Goal: Find specific page/section: Find specific page/section

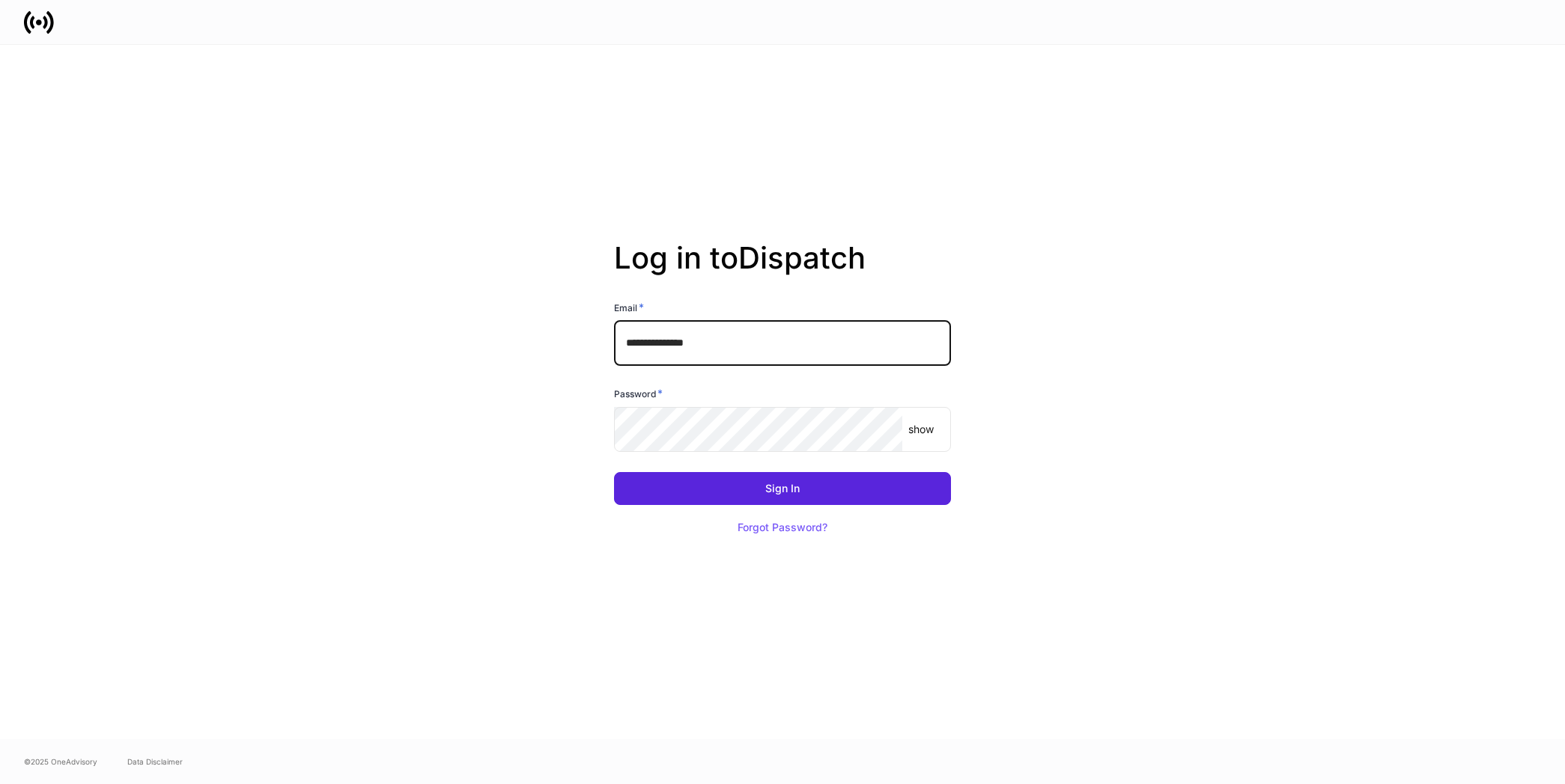
click at [713, 342] on input "**********" at bounding box center [783, 343] width 337 height 45
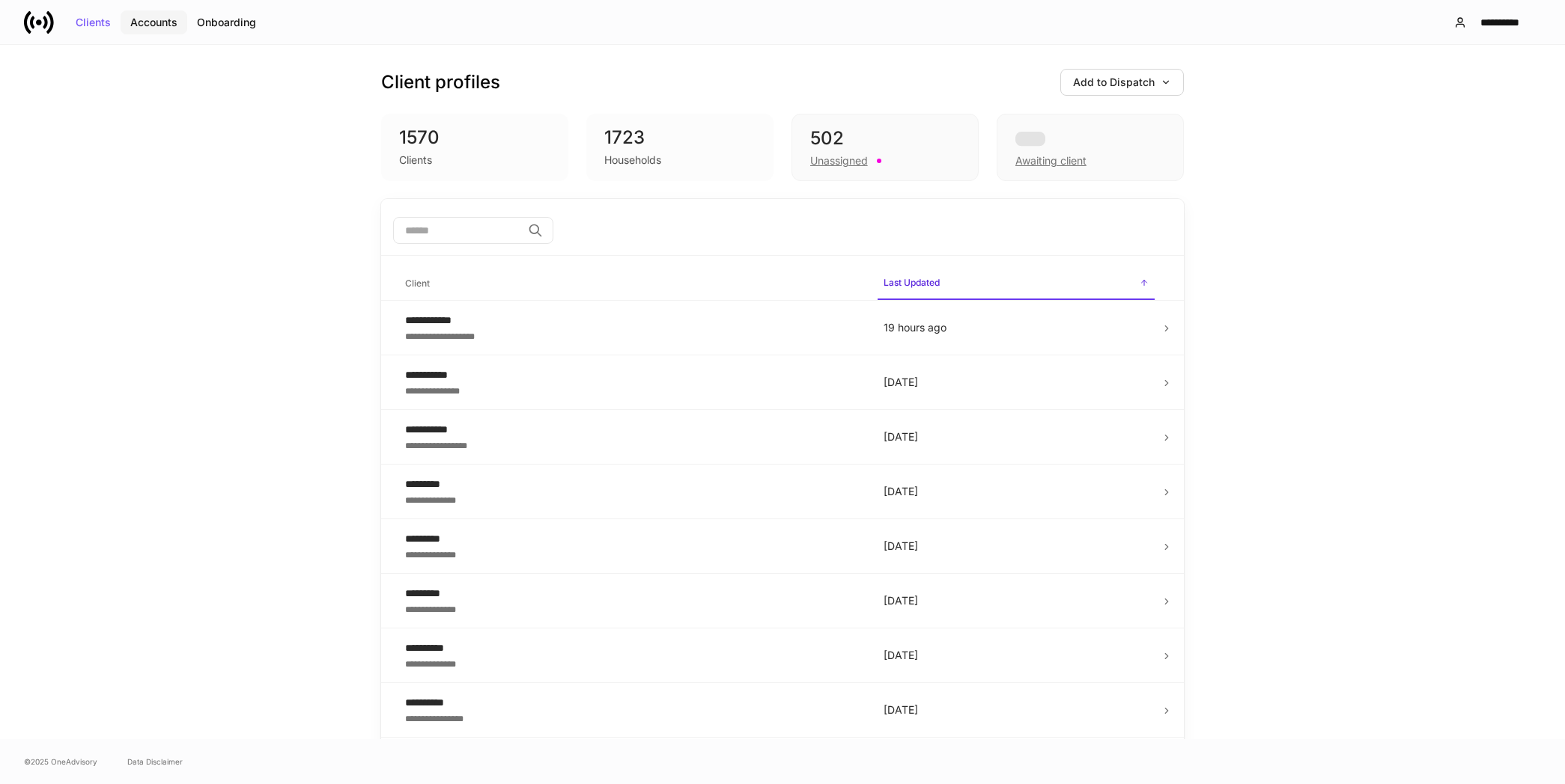
click at [156, 22] on div "Accounts" at bounding box center [154, 23] width 47 height 11
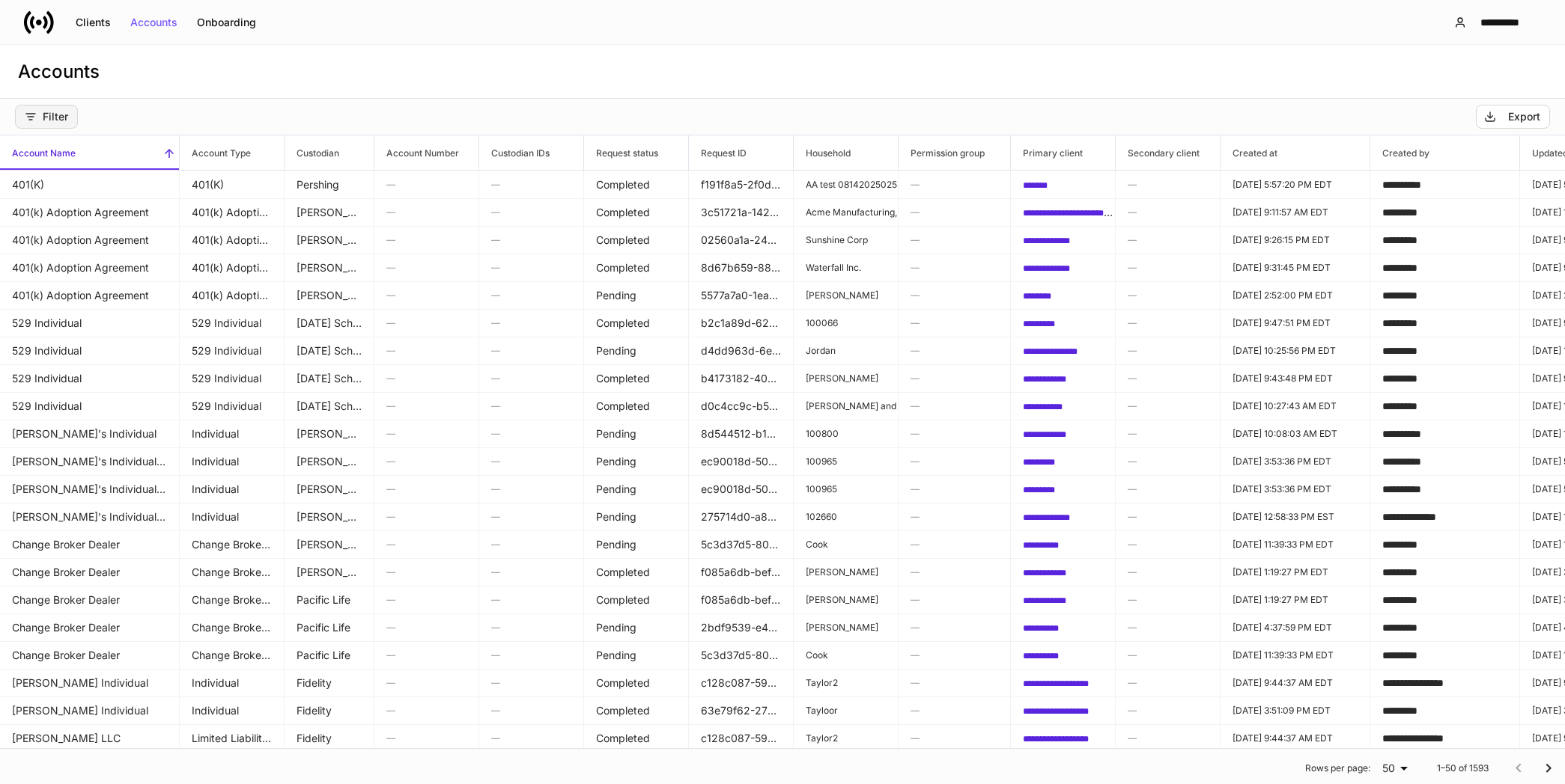
click at [53, 121] on div "Filter" at bounding box center [46, 117] width 43 height 12
click at [129, 177] on li "Custodian" at bounding box center [91, 180] width 150 height 30
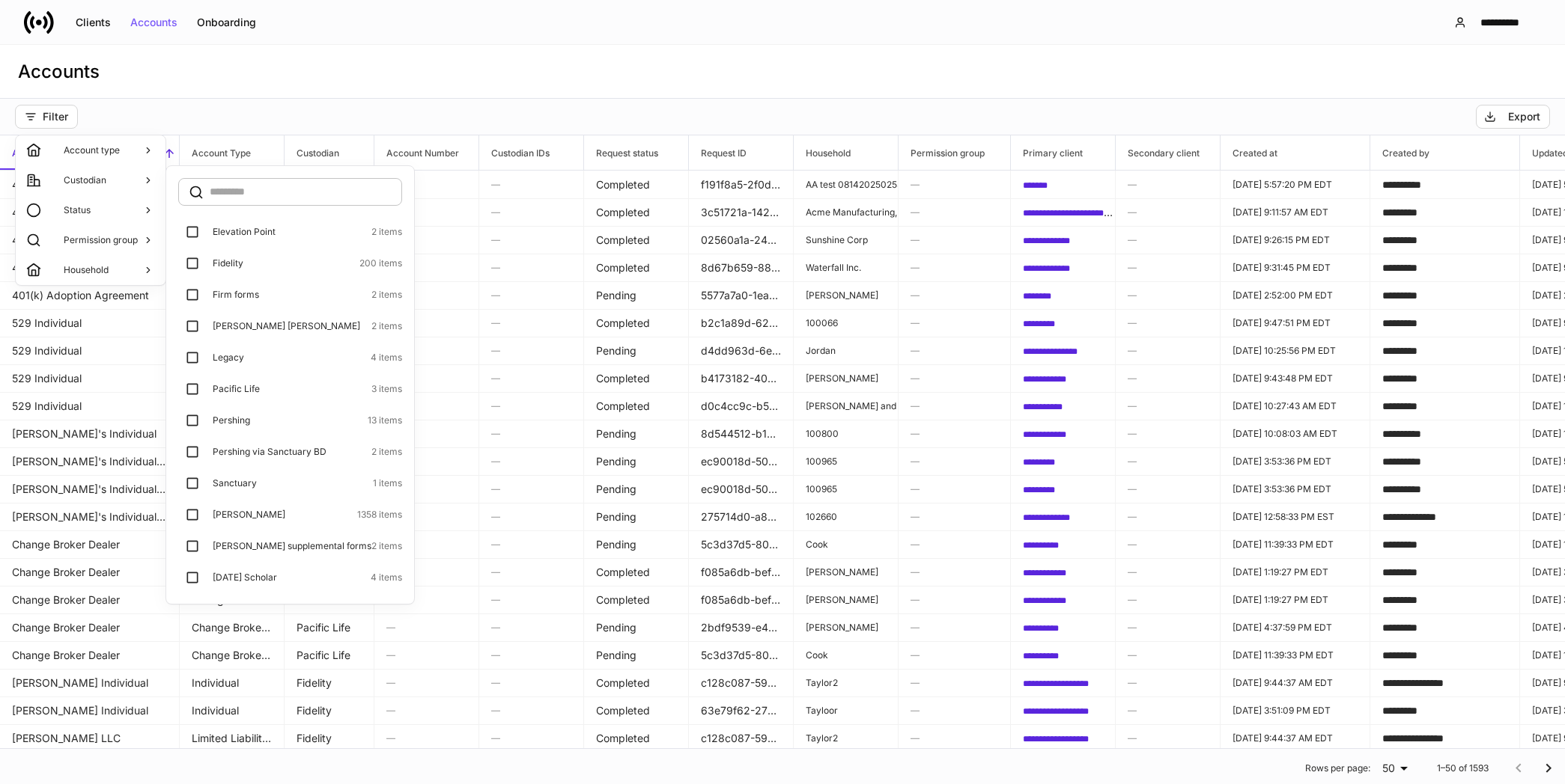
click at [423, 617] on div at bounding box center [782, 392] width 1565 height 784
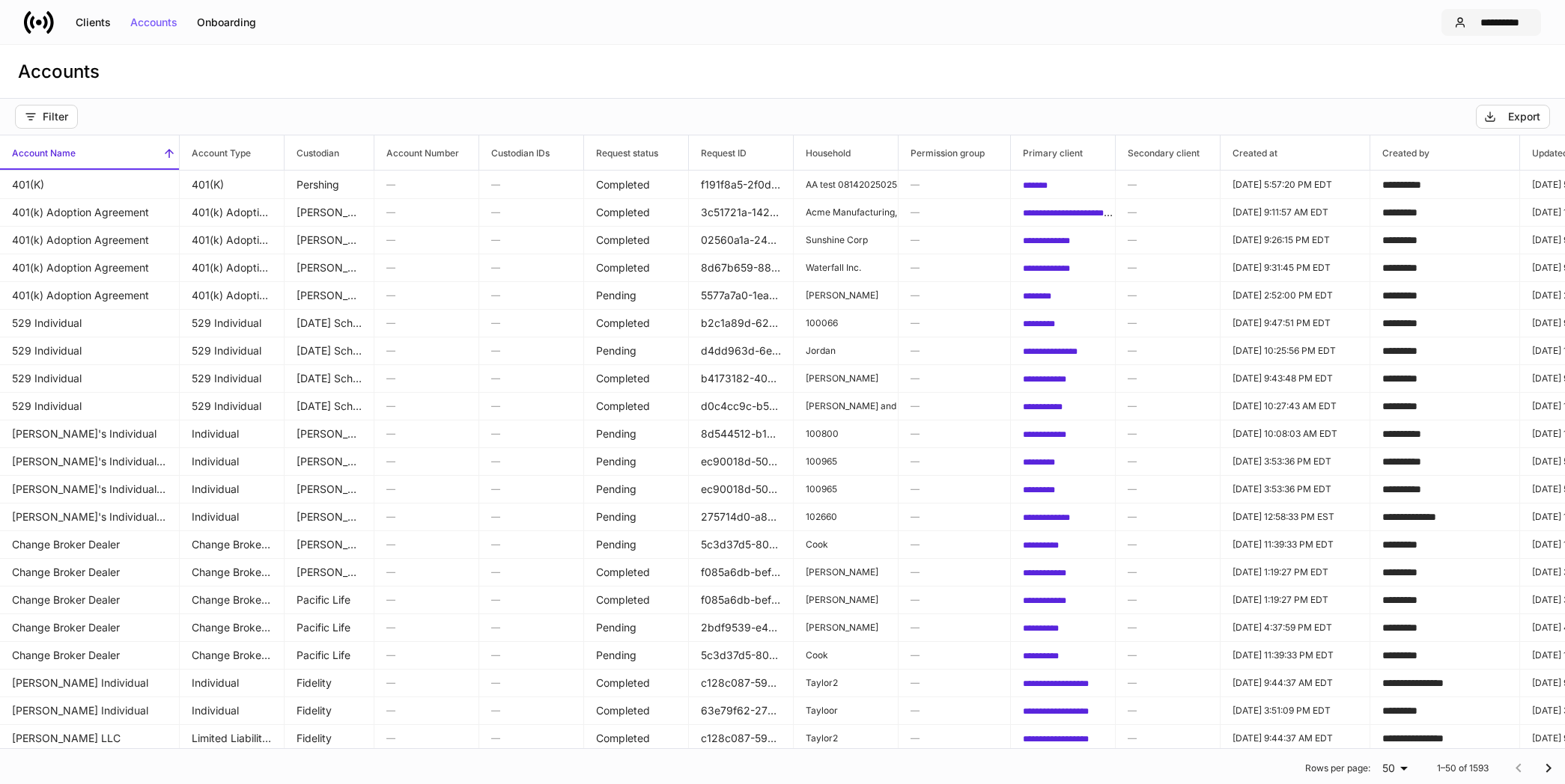
click at [1525, 27] on div "**********" at bounding box center [1500, 23] width 56 height 11
click at [72, 117] on div at bounding box center [782, 392] width 1565 height 784
click at [44, 123] on button "Filter" at bounding box center [47, 116] width 63 height 24
click at [137, 175] on li "Custodian" at bounding box center [91, 180] width 150 height 30
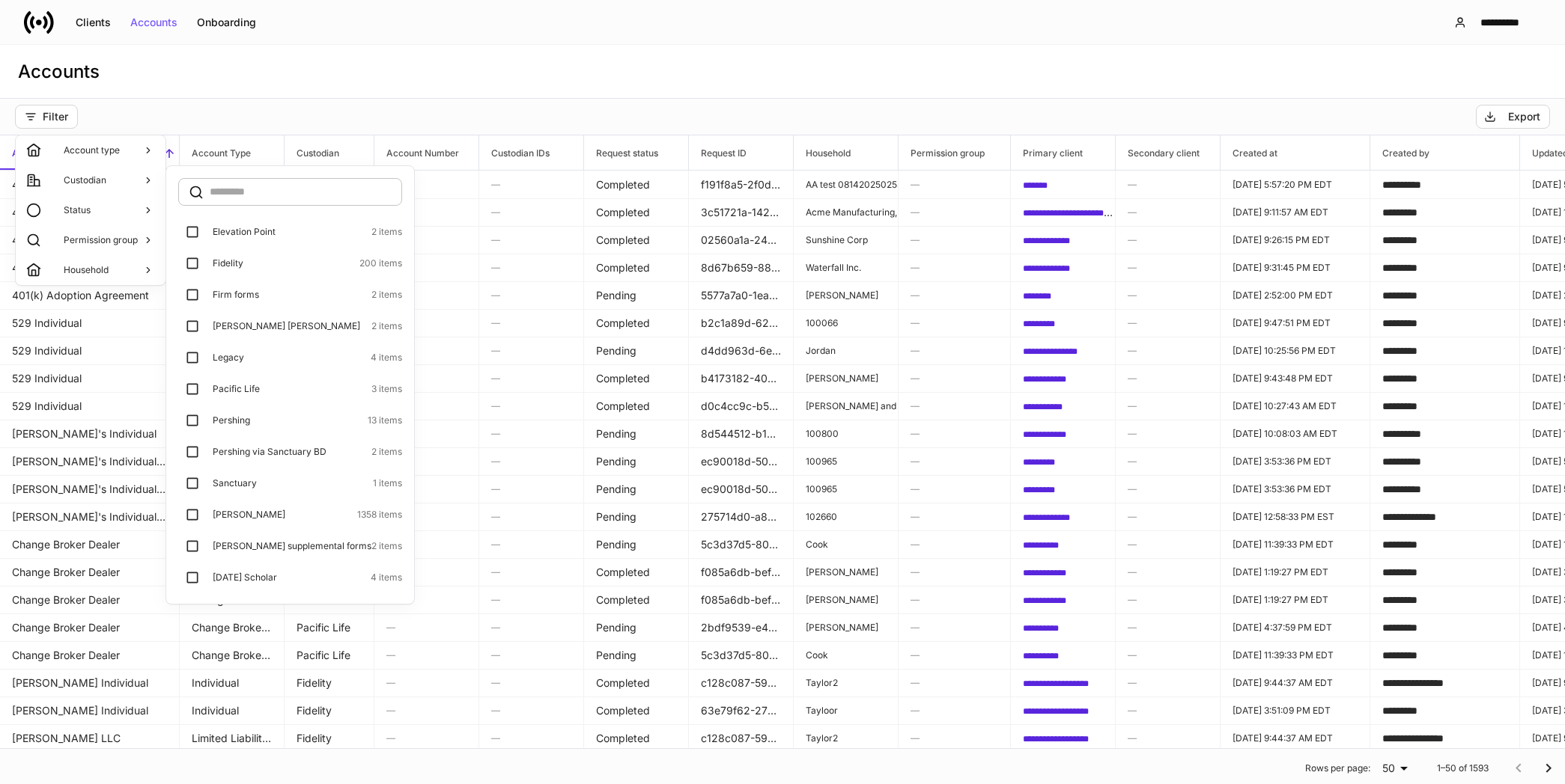
click at [90, 25] on div at bounding box center [782, 392] width 1565 height 784
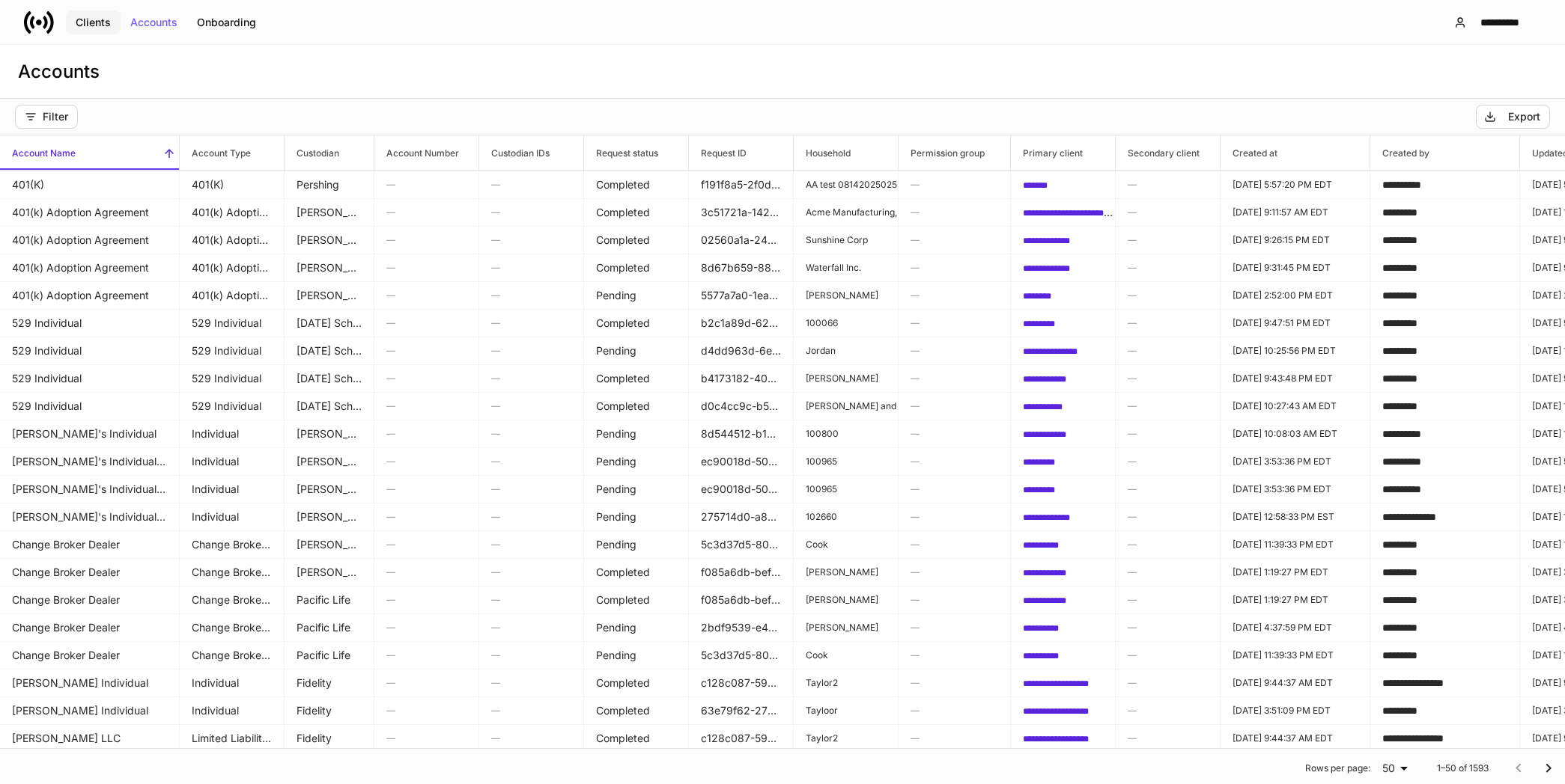
click at [96, 21] on div "Clients" at bounding box center [93, 23] width 35 height 11
